Goal: Task Accomplishment & Management: Use online tool/utility

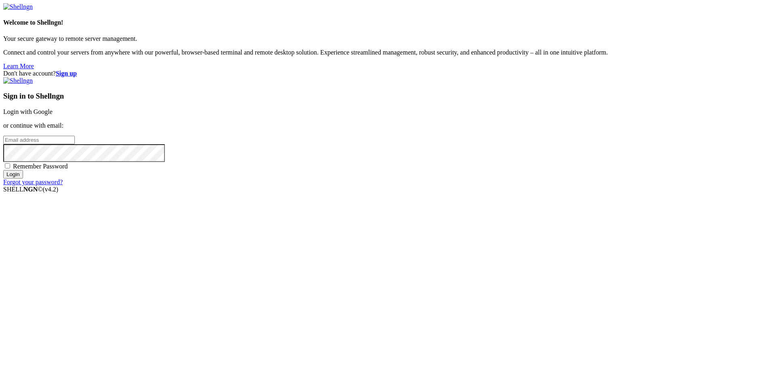
click at [53, 115] on link "Login with Google" at bounding box center [27, 111] width 49 height 7
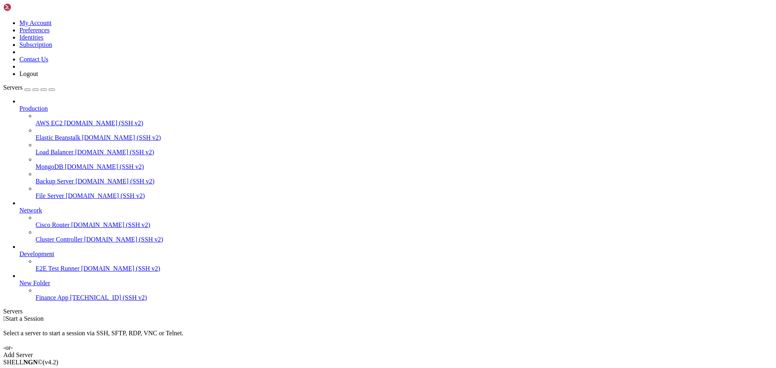
click at [40, 301] on span "Finance App" at bounding box center [52, 297] width 33 height 7
click at [39, 301] on span "Finance App" at bounding box center [52, 297] width 33 height 7
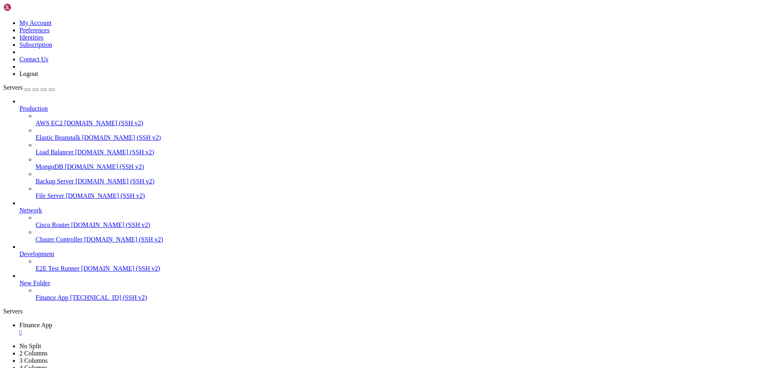
scroll to position [103, 0]
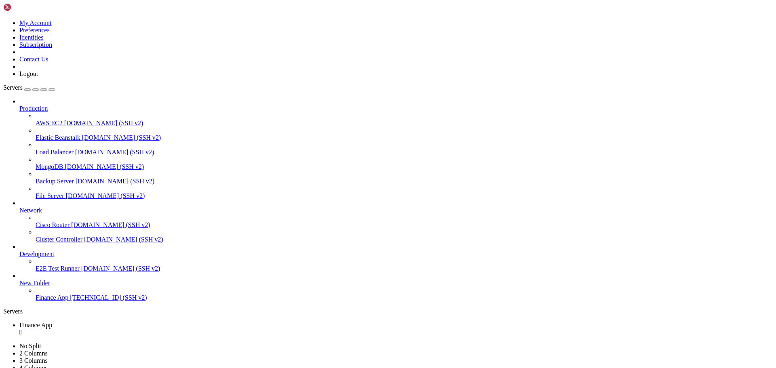
scroll to position [454, 0]
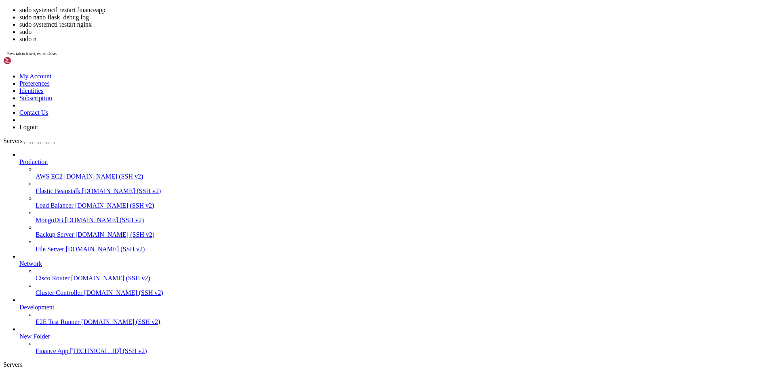
scroll to position [557, 0]
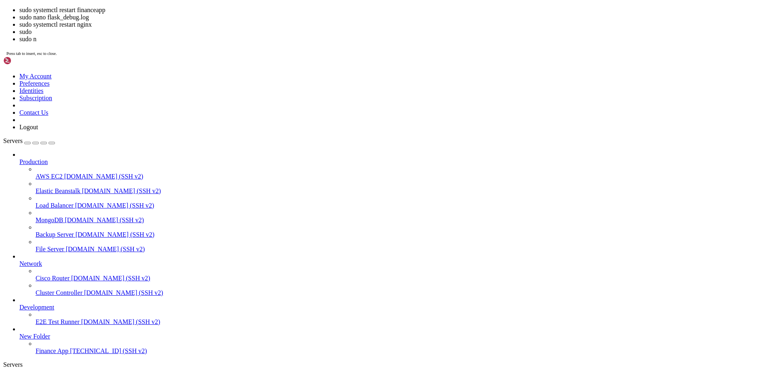
scroll to position [825, 0]
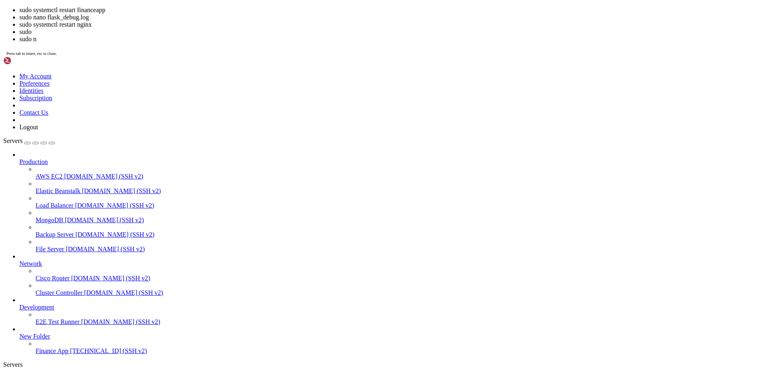
scroll to position [935, 0]
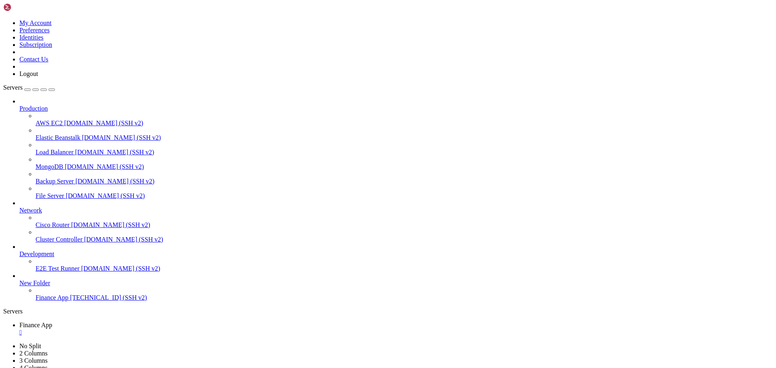
scroll to position [1059, 0]
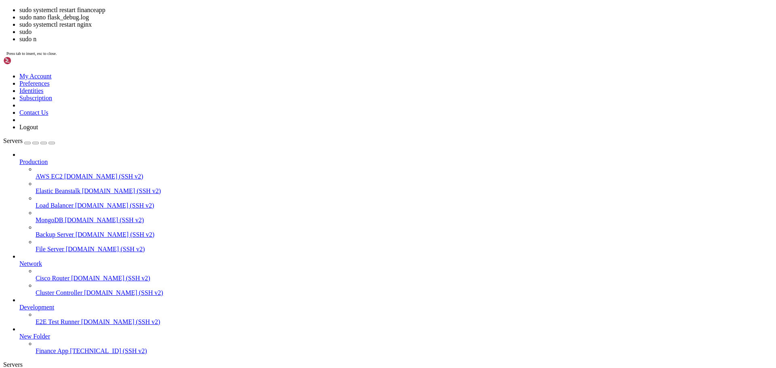
scroll to position [1279, 0]
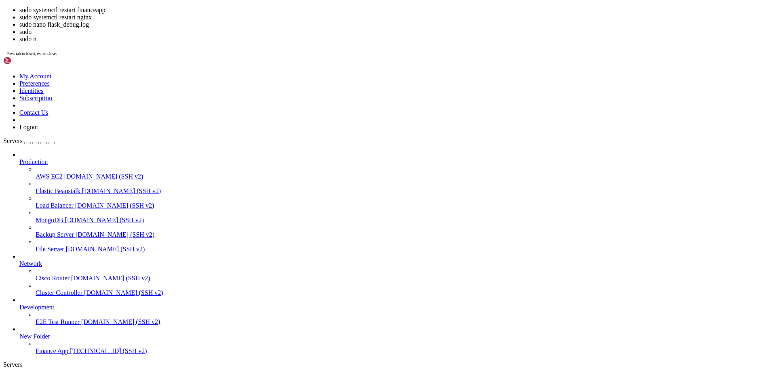
scroll to position [1389, 0]
